Goal: Information Seeking & Learning: Learn about a topic

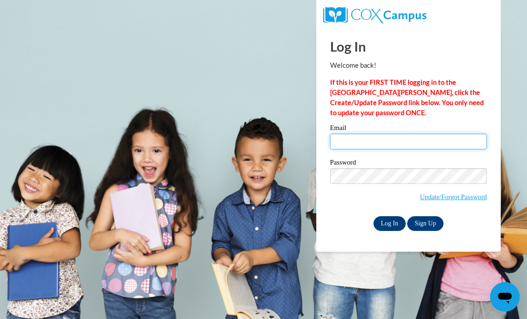
type input "eabarnard@prodigy.net"
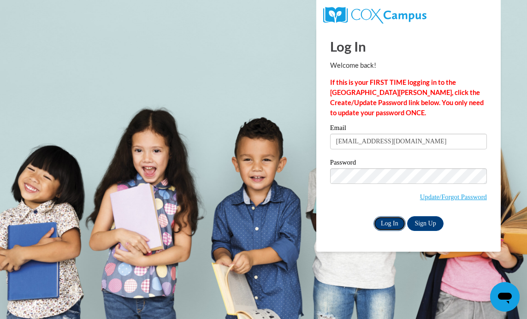
click at [390, 220] on input "Log In" at bounding box center [389, 223] width 32 height 15
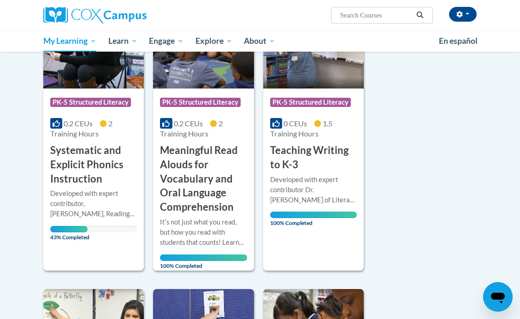
scroll to position [186, 0]
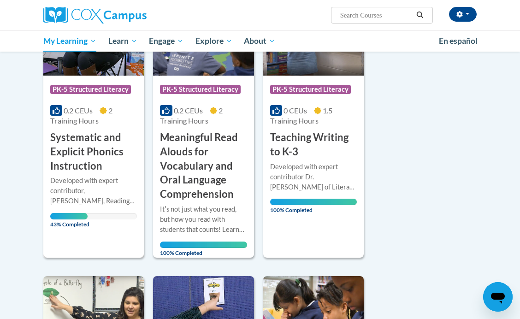
click at [69, 140] on h3 "Systematic and Explicit Phonics Instruction" at bounding box center [93, 151] width 87 height 42
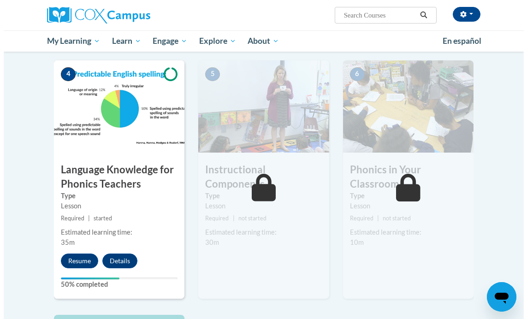
scroll to position [455, 0]
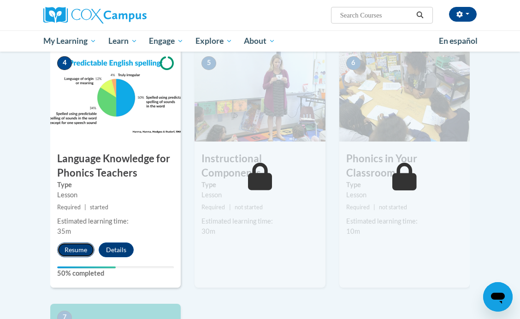
click at [75, 247] on button "Resume" at bounding box center [75, 249] width 37 height 15
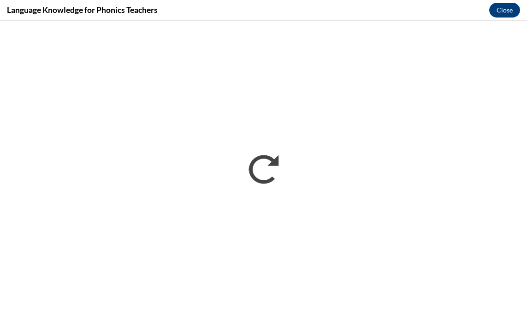
scroll to position [0, 0]
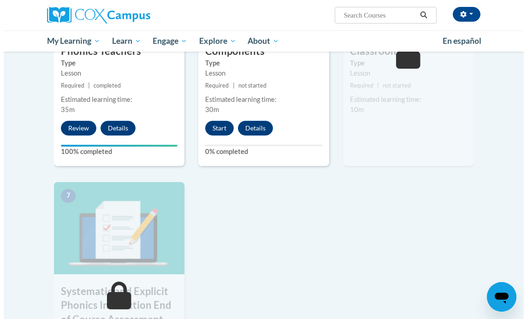
scroll to position [597, 0]
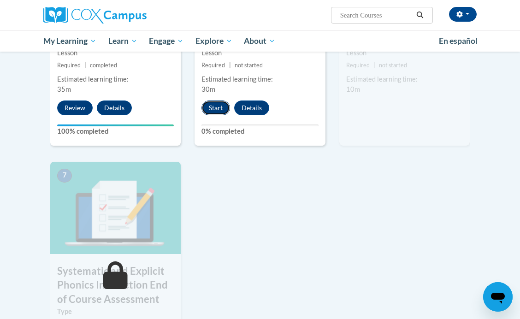
click at [216, 106] on button "Start" at bounding box center [215, 107] width 29 height 15
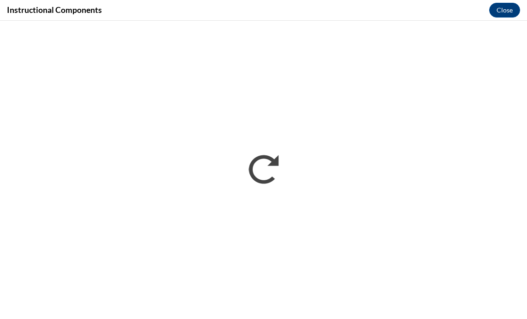
scroll to position [0, 0]
